Goal: Task Accomplishment & Management: Manage account settings

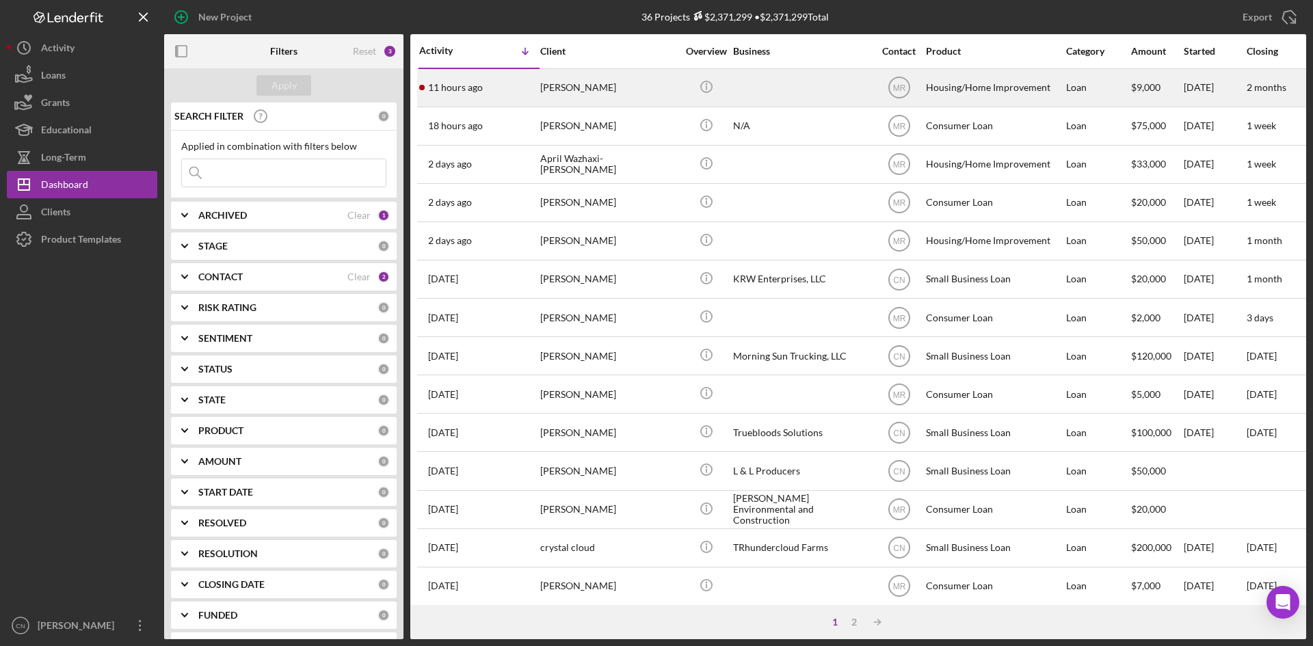
click at [575, 79] on div "[PERSON_NAME]" at bounding box center [608, 88] width 137 height 36
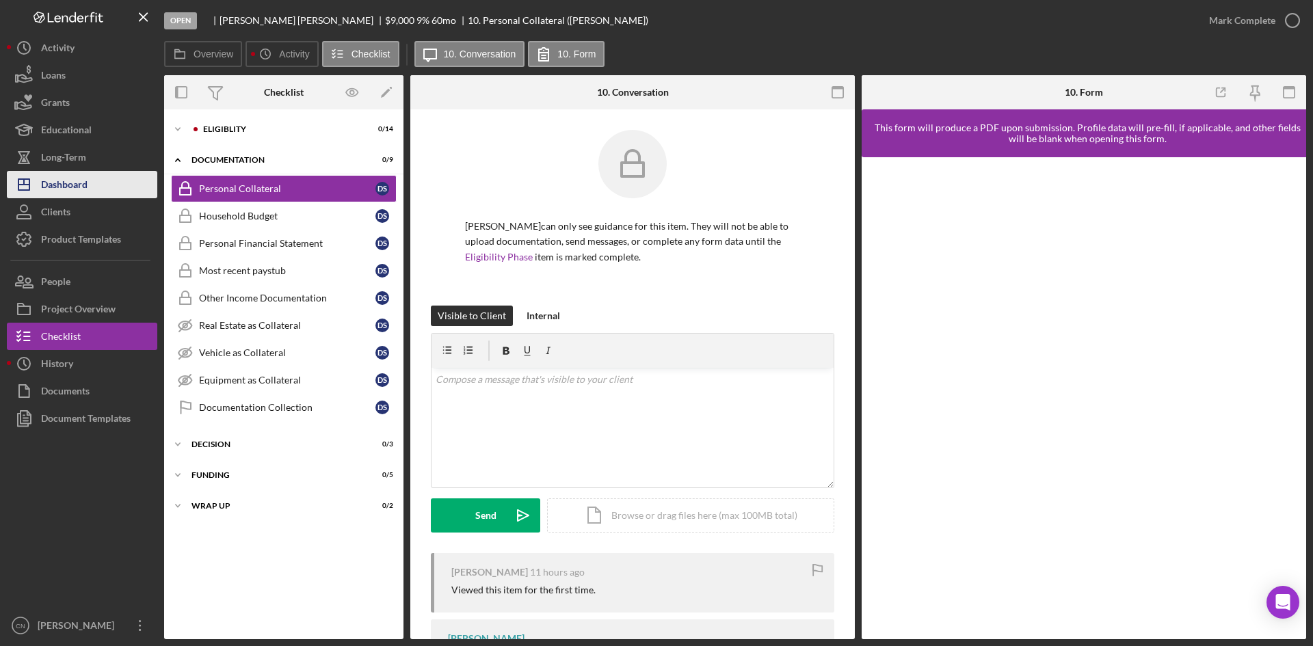
click at [55, 194] on div "Dashboard" at bounding box center [64, 186] width 47 height 31
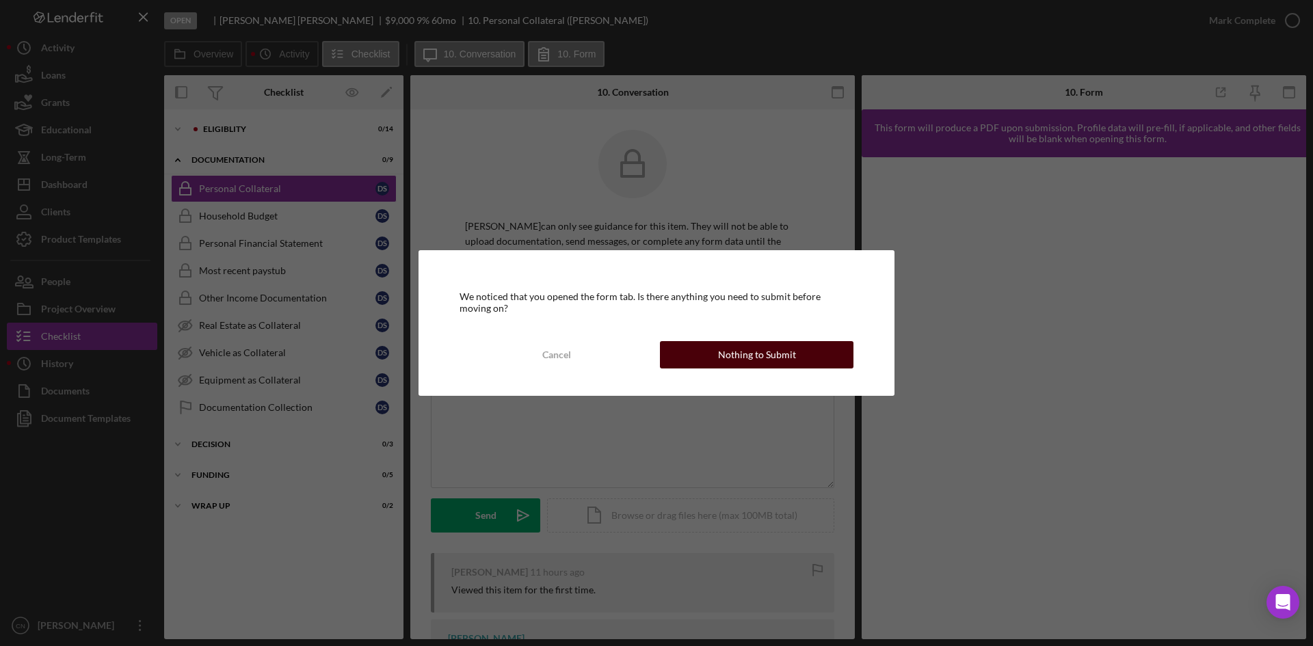
click at [752, 350] on div "Nothing to Submit" at bounding box center [757, 354] width 78 height 27
